Goal: Transaction & Acquisition: Purchase product/service

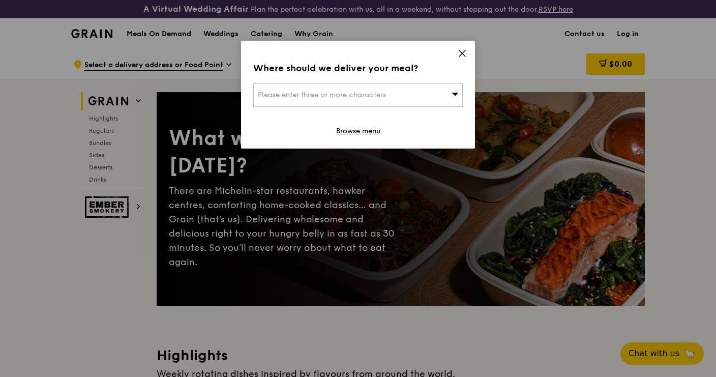
click at [410, 93] on div "Please enter three or more characters" at bounding box center [358, 94] width 210 height 23
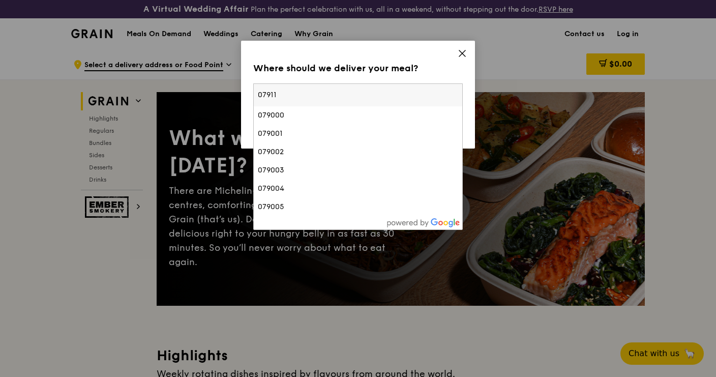
type input "079117"
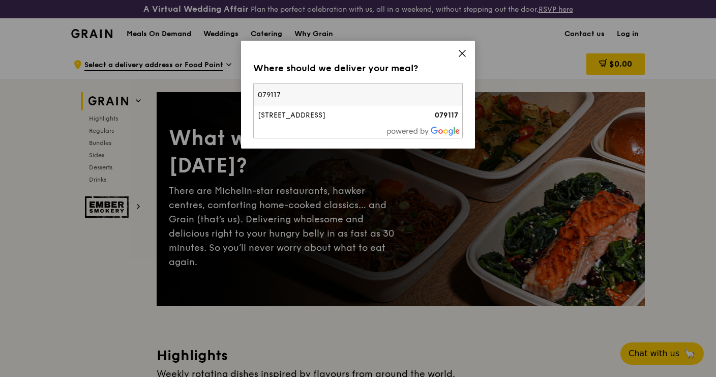
click at [314, 118] on div "[STREET_ADDRESS]" at bounding box center [333, 115] width 151 height 10
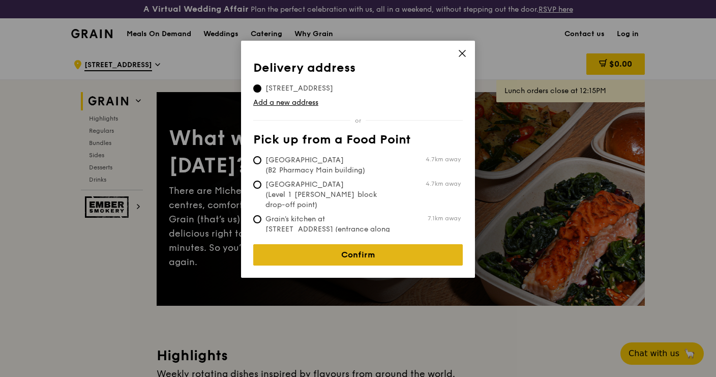
click at [330, 245] on link "Confirm" at bounding box center [358, 254] width 210 height 21
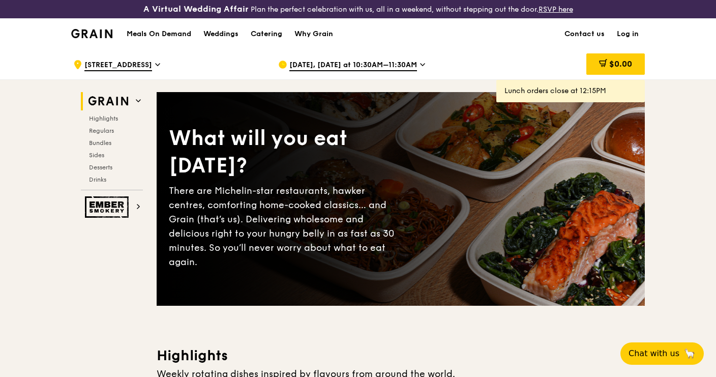
click at [398, 56] on div "Sep 24, Today at 10:30AM–11:30AM" at bounding box center [372, 64] width 189 height 31
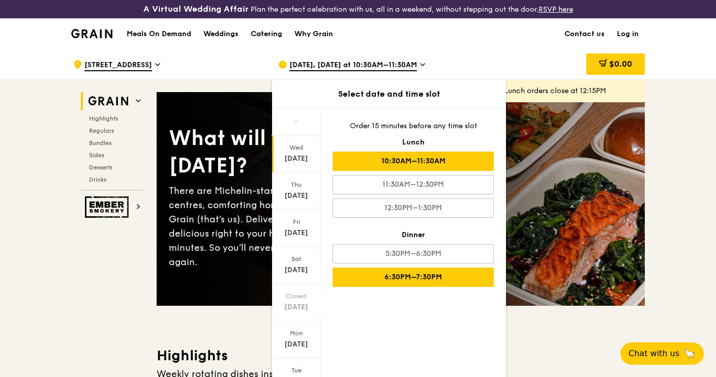
click at [399, 278] on div "6:30PM–7:30PM" at bounding box center [413, 277] width 161 height 19
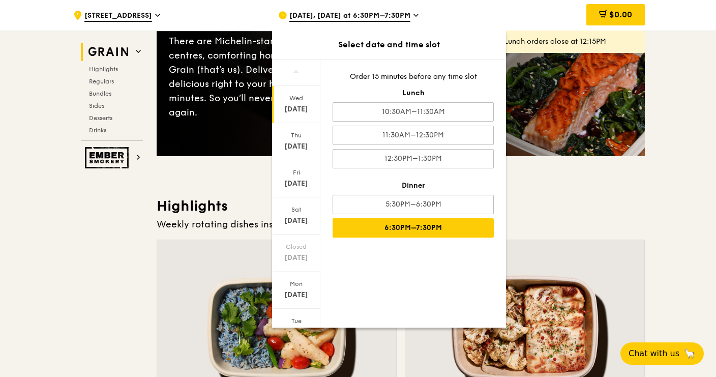
scroll to position [197, 0]
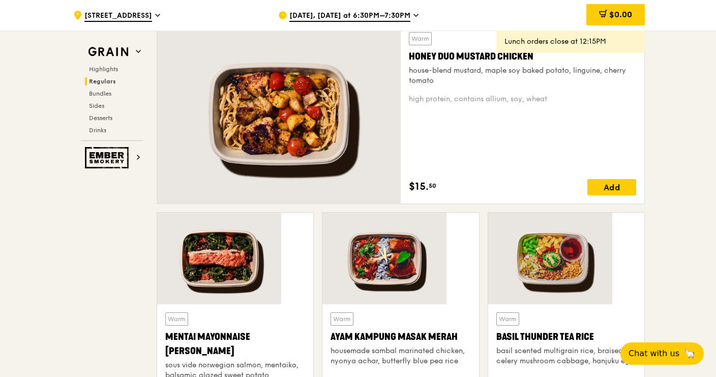
scroll to position [715, 0]
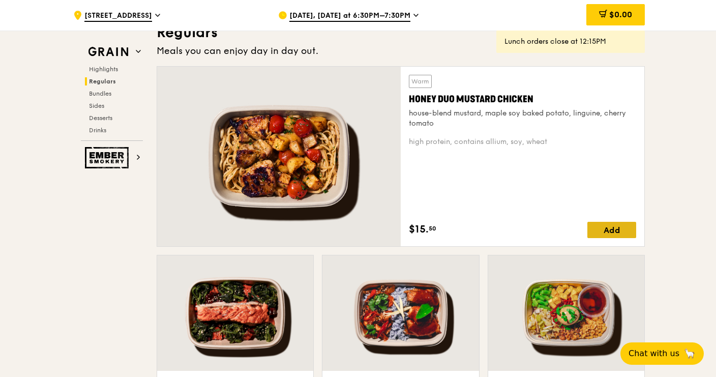
click at [620, 237] on div "Add" at bounding box center [612, 230] width 49 height 16
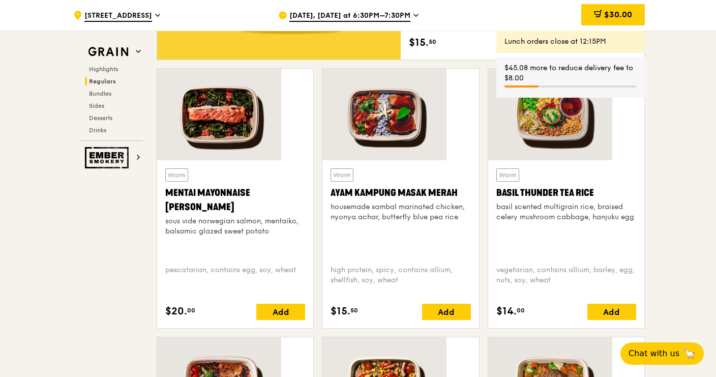
scroll to position [838, 0]
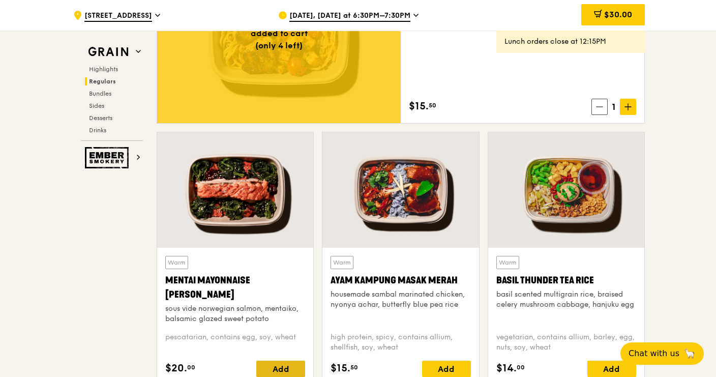
click at [292, 370] on div "Add" at bounding box center [280, 369] width 49 height 16
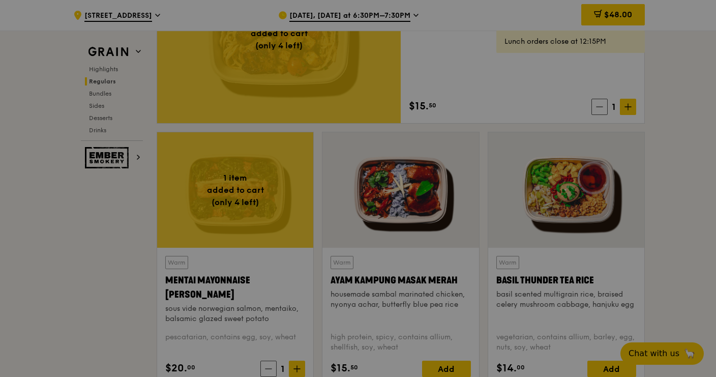
click at [302, 370] on div at bounding box center [358, 188] width 716 height 377
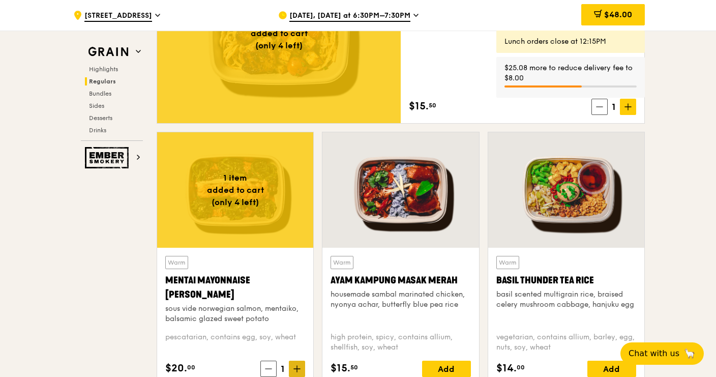
click at [303, 374] on span at bounding box center [297, 369] width 16 height 16
click at [301, 371] on span at bounding box center [297, 369] width 16 height 16
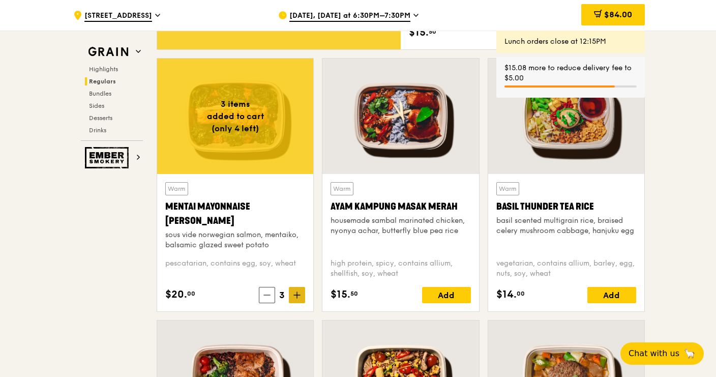
scroll to position [956, 0]
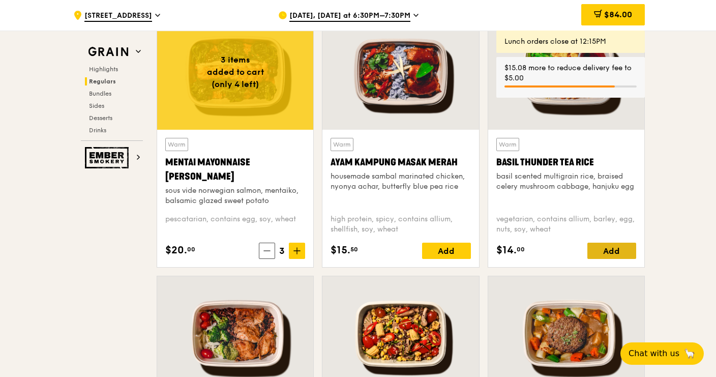
click at [621, 246] on div "Add" at bounding box center [612, 251] width 49 height 16
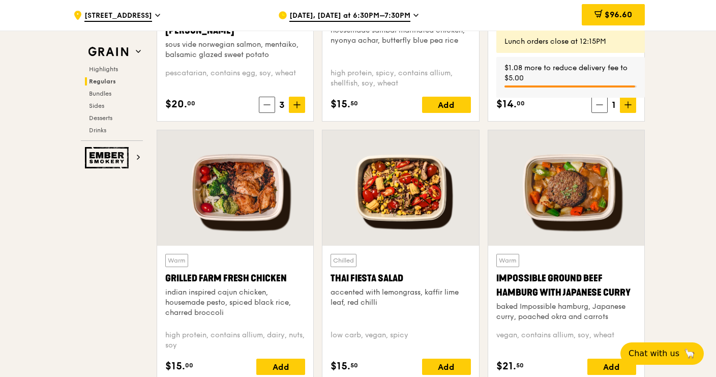
scroll to position [1125, 0]
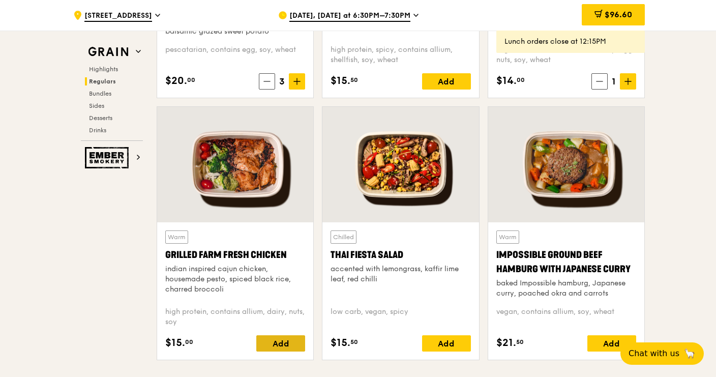
click at [286, 345] on div "Add" at bounding box center [280, 343] width 49 height 16
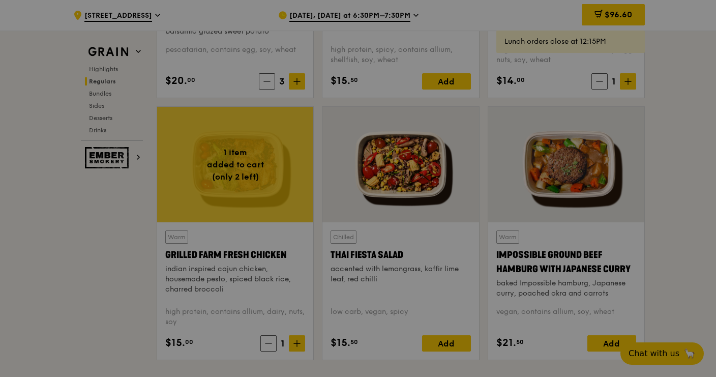
click at [301, 348] on div at bounding box center [358, 188] width 716 height 377
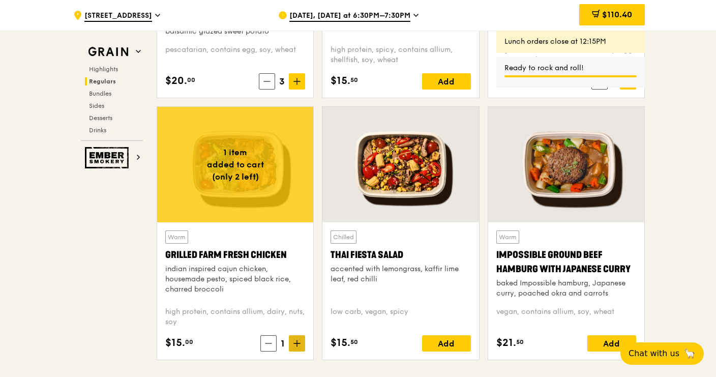
click at [298, 345] on icon at bounding box center [297, 343] width 7 height 7
click at [299, 348] on span at bounding box center [297, 343] width 16 height 16
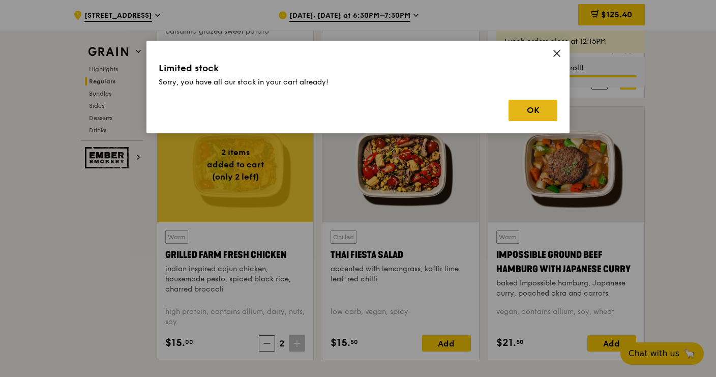
click at [528, 101] on button "OK" at bounding box center [533, 110] width 49 height 21
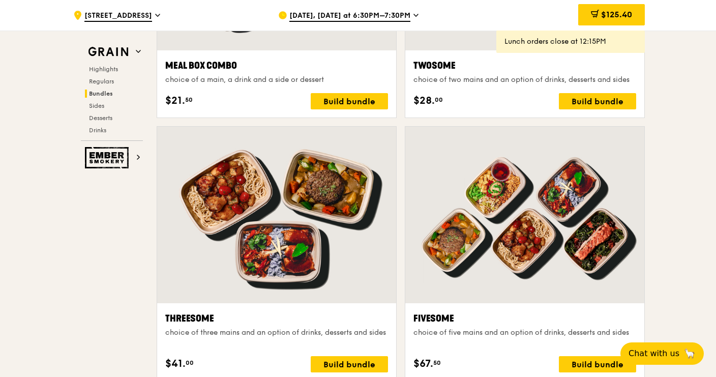
scroll to position [1744, 0]
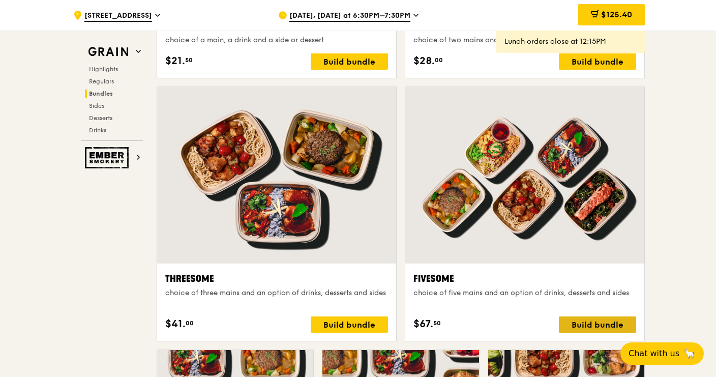
click at [621, 326] on div "Build bundle" at bounding box center [597, 324] width 77 height 16
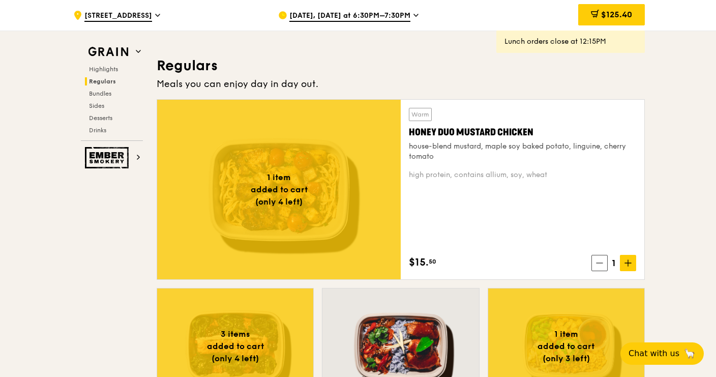
scroll to position [676, 0]
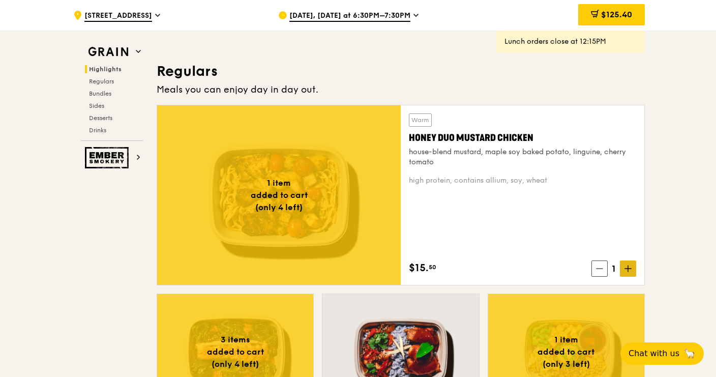
click at [636, 271] on span at bounding box center [628, 269] width 16 height 16
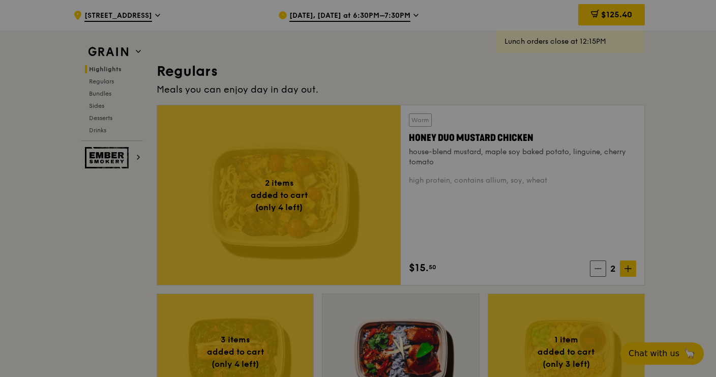
click at [630, 274] on div at bounding box center [358, 188] width 716 height 377
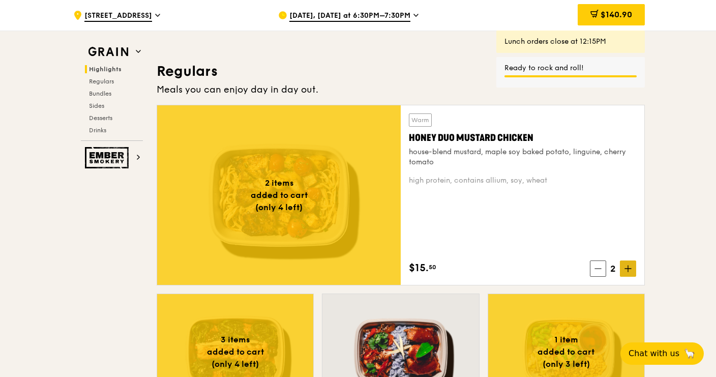
click at [631, 267] on icon at bounding box center [628, 268] width 7 height 7
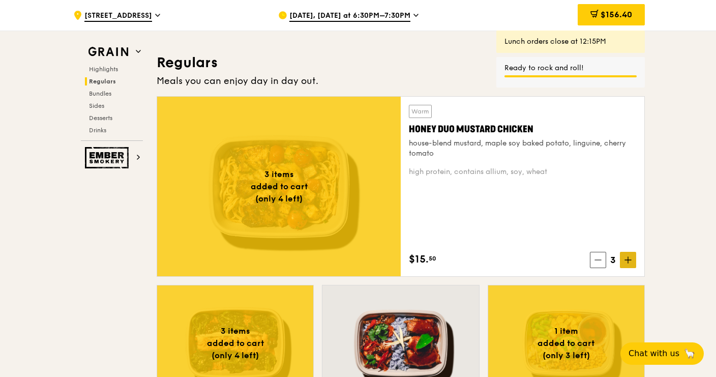
scroll to position [768, 0]
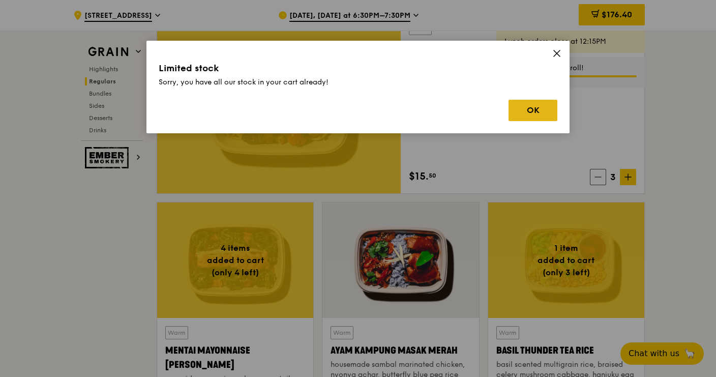
click at [539, 113] on button "OK" at bounding box center [533, 110] width 49 height 21
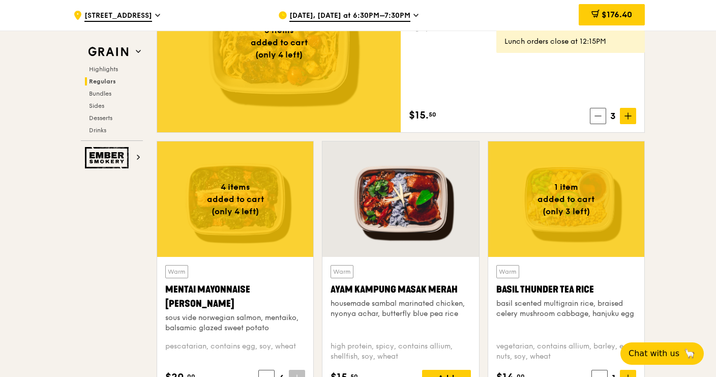
scroll to position [831, 0]
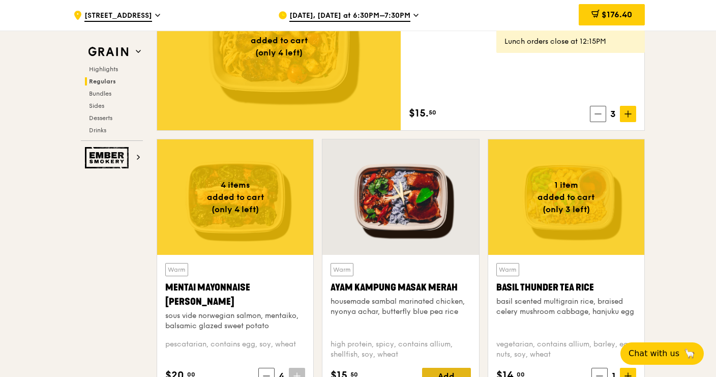
click at [457, 378] on div "Add" at bounding box center [446, 376] width 49 height 16
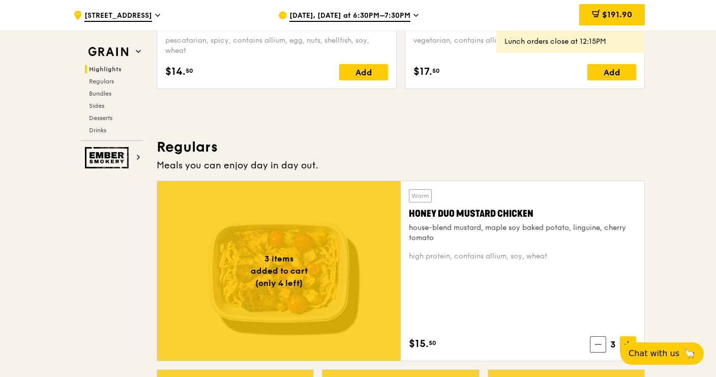
scroll to position [715, 0]
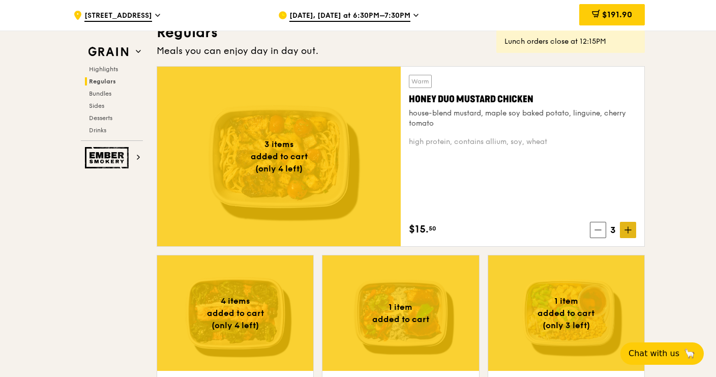
click at [622, 237] on span at bounding box center [628, 230] width 16 height 16
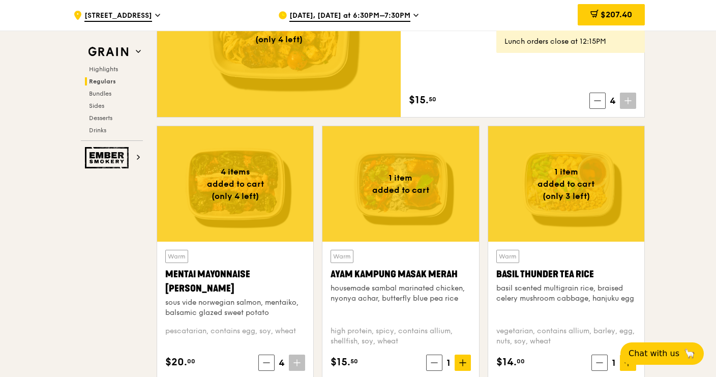
scroll to position [851, 0]
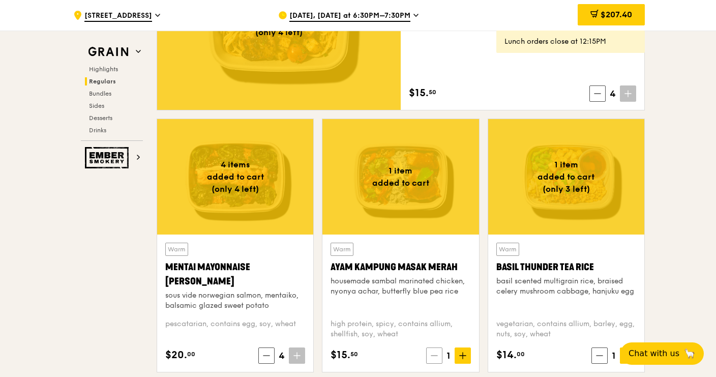
click at [436, 352] on span at bounding box center [434, 356] width 16 height 16
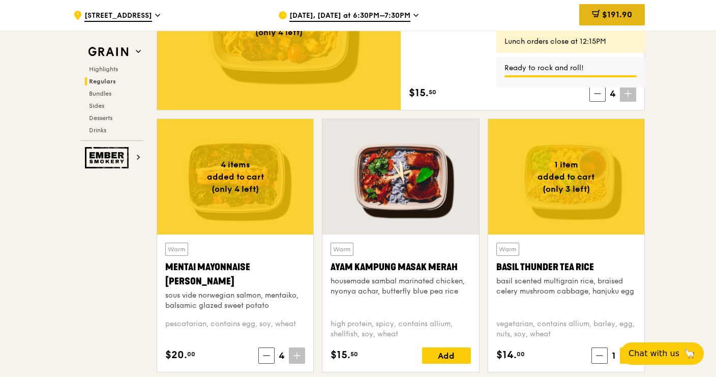
click at [626, 11] on span "$191.90" at bounding box center [617, 15] width 30 height 10
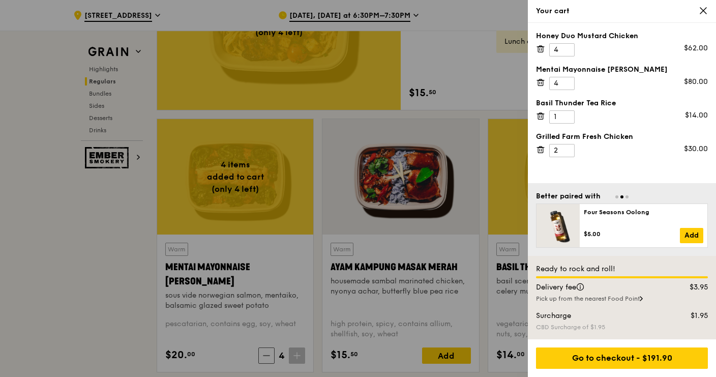
click at [490, 95] on div at bounding box center [358, 188] width 716 height 377
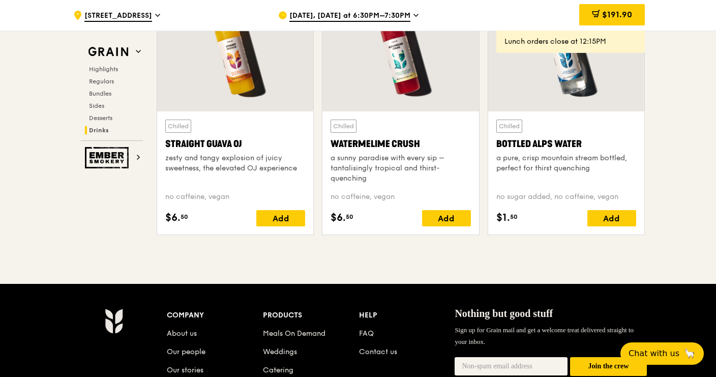
scroll to position [4001, 0]
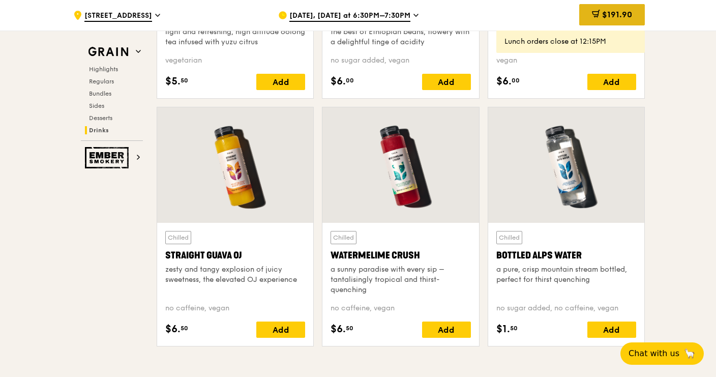
click at [629, 13] on span "$191.90" at bounding box center [617, 15] width 30 height 10
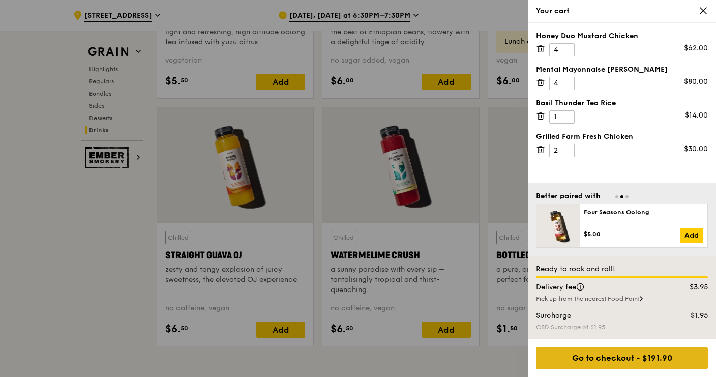
click at [614, 369] on div "Go to checkout - $191.90" at bounding box center [622, 358] width 172 height 21
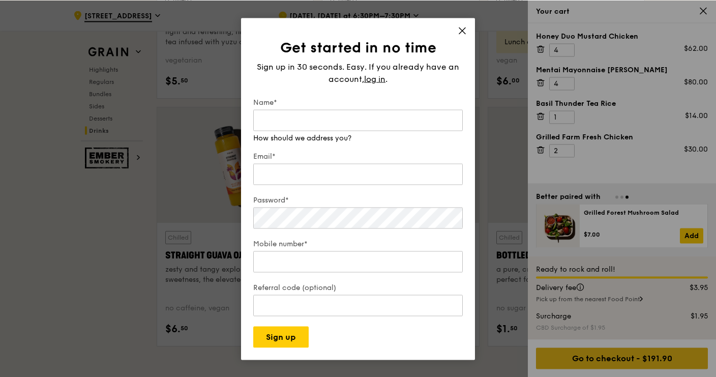
scroll to position [4000, 0]
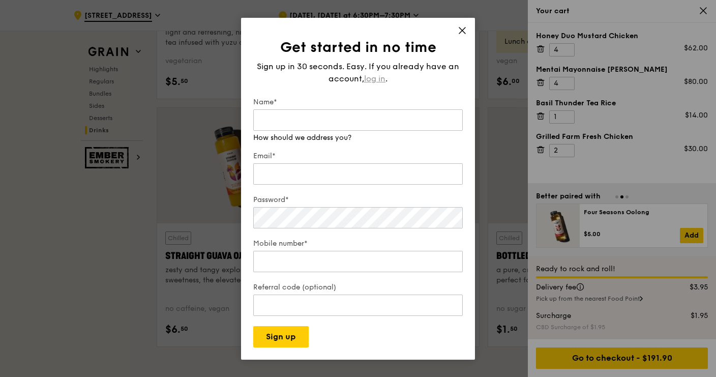
click at [378, 85] on span "log in" at bounding box center [374, 79] width 21 height 12
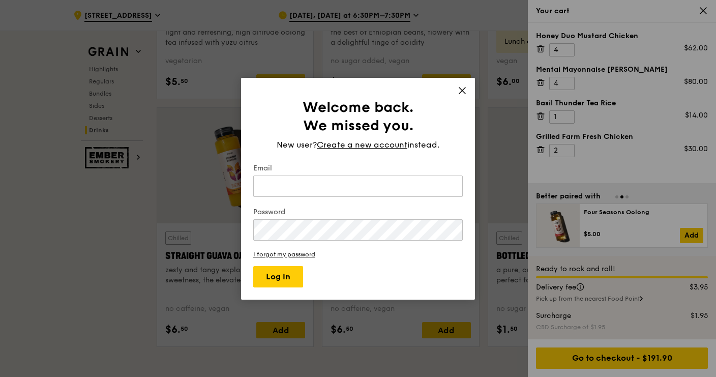
scroll to position [4001, 0]
click at [361, 197] on input "Email" at bounding box center [358, 186] width 210 height 21
click at [382, 197] on input "Email" at bounding box center [358, 186] width 210 height 21
type input "bewarenerd@gmail.com"
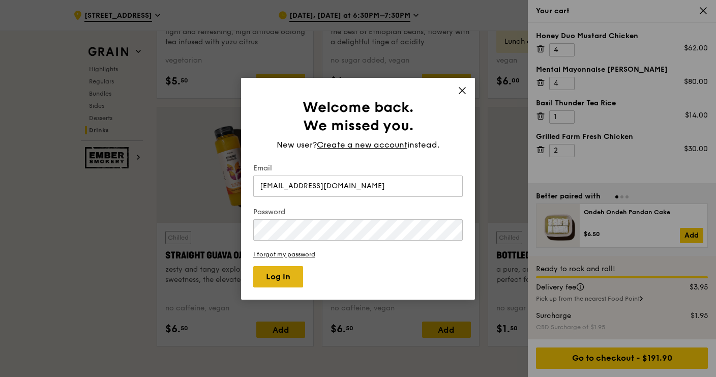
click at [280, 287] on button "Log in" at bounding box center [278, 276] width 50 height 21
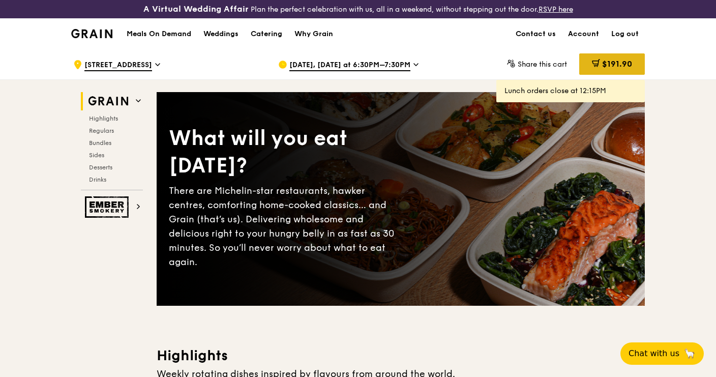
click at [616, 64] on span "$191.90" at bounding box center [617, 64] width 30 height 10
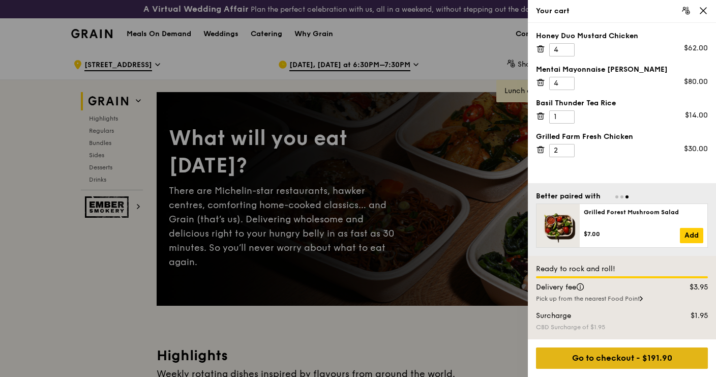
click at [583, 358] on div "Go to checkout - $191.90" at bounding box center [622, 358] width 172 height 21
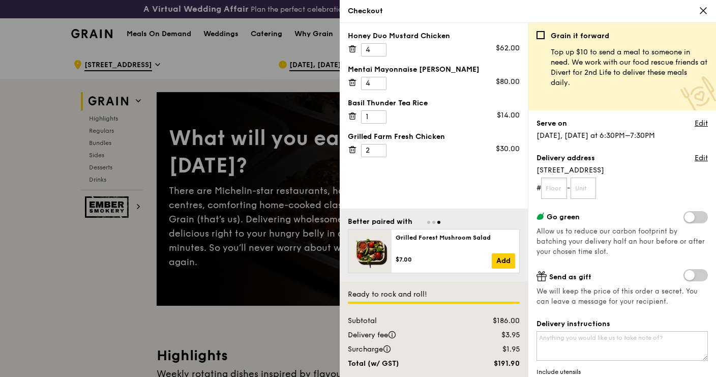
click at [561, 188] on input "text" at bounding box center [554, 188] width 26 height 21
type input "26"
type input "00"
click at [704, 160] on link "Edit" at bounding box center [701, 158] width 13 height 10
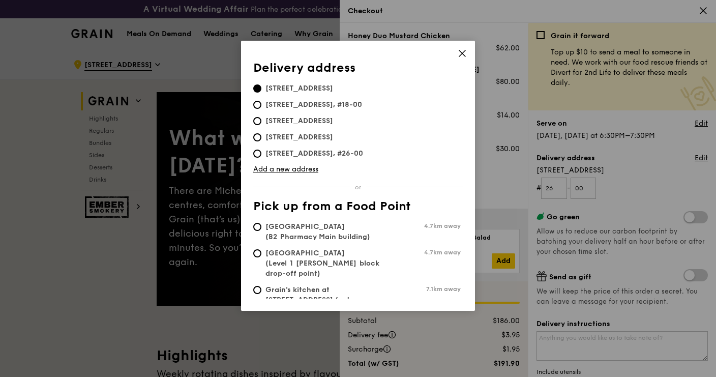
click at [464, 56] on icon at bounding box center [462, 53] width 9 height 9
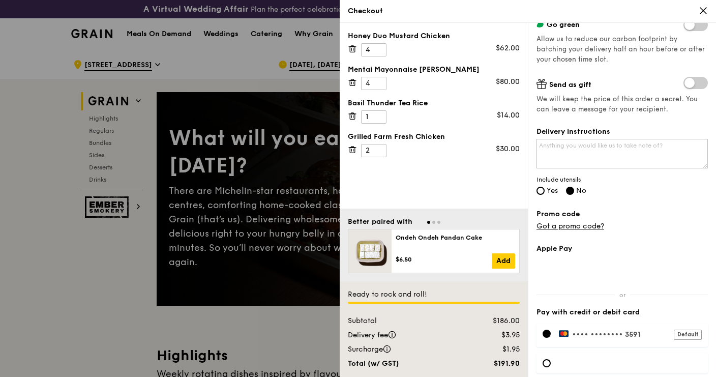
scroll to position [196, 0]
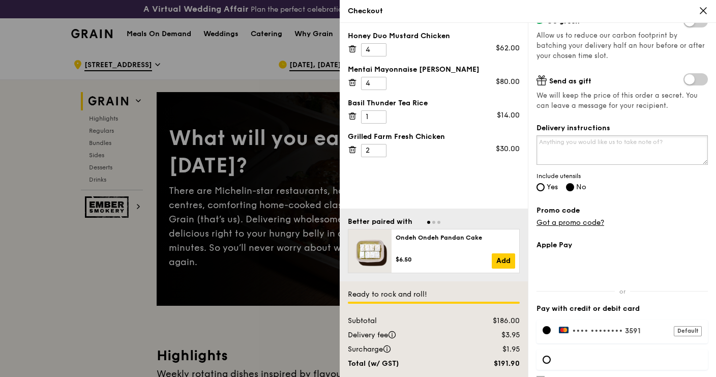
click at [682, 143] on textarea "Delivery instructions" at bounding box center [622, 150] width 171 height 30
click at [594, 136] on textarea "Call [PERSON_NAME] [PHONE_NUMBER] or Ian 9871 8795" at bounding box center [622, 150] width 171 height 30
type textarea "Call [PERSON_NAME] [PHONE_NUMBER] or Ian 9871 8795"
click at [546, 184] on label "Yes" at bounding box center [547, 188] width 21 height 9
click at [545, 184] on input "Yes" at bounding box center [541, 187] width 8 height 8
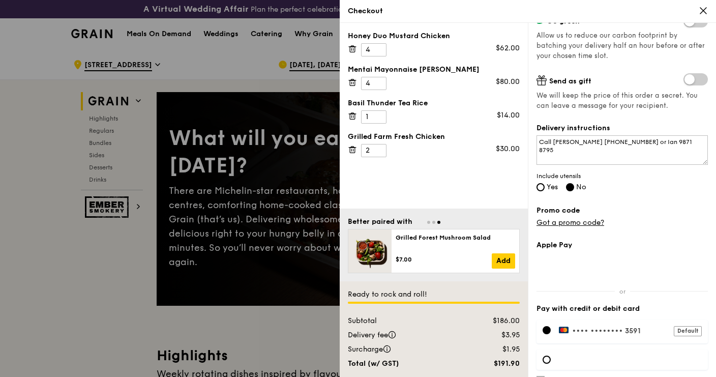
radio input "true"
radio input "false"
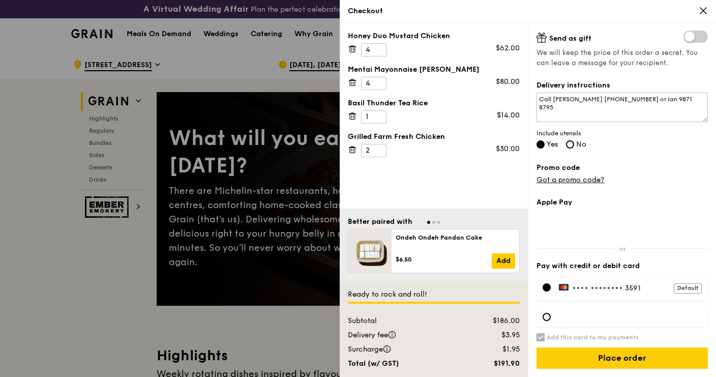
scroll to position [239, 0]
